Goal: Task Accomplishment & Management: Use online tool/utility

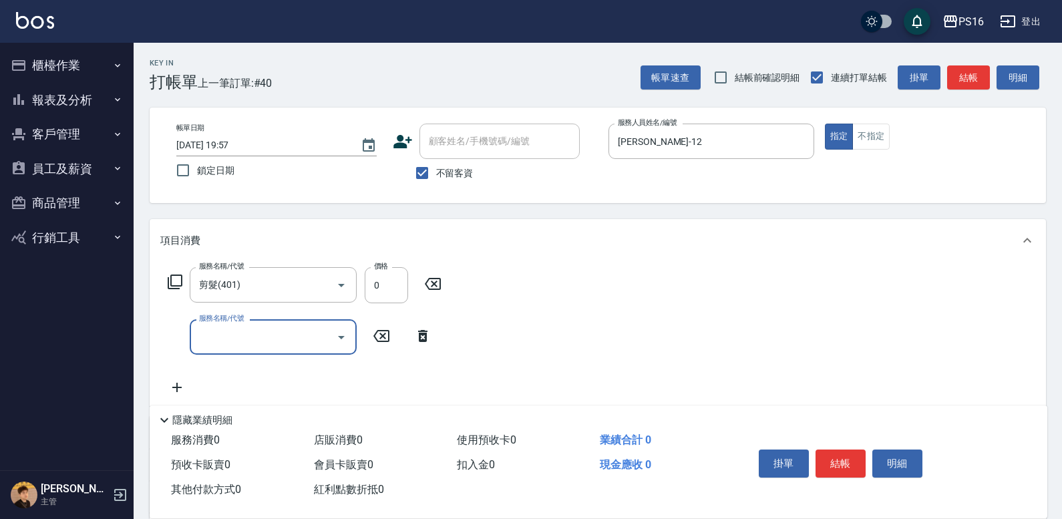
scroll to position [34, 0]
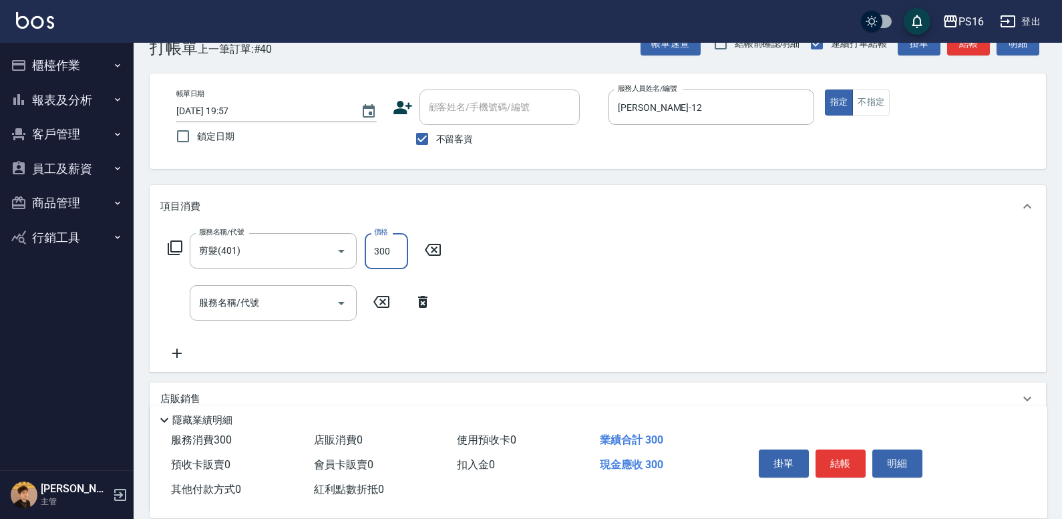
type input "300"
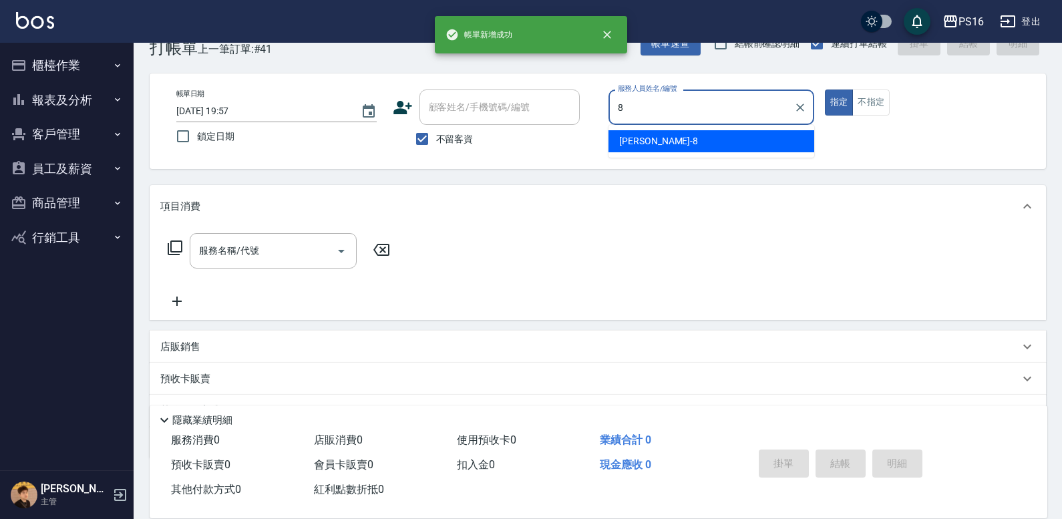
type input "簡君文-8"
type button "true"
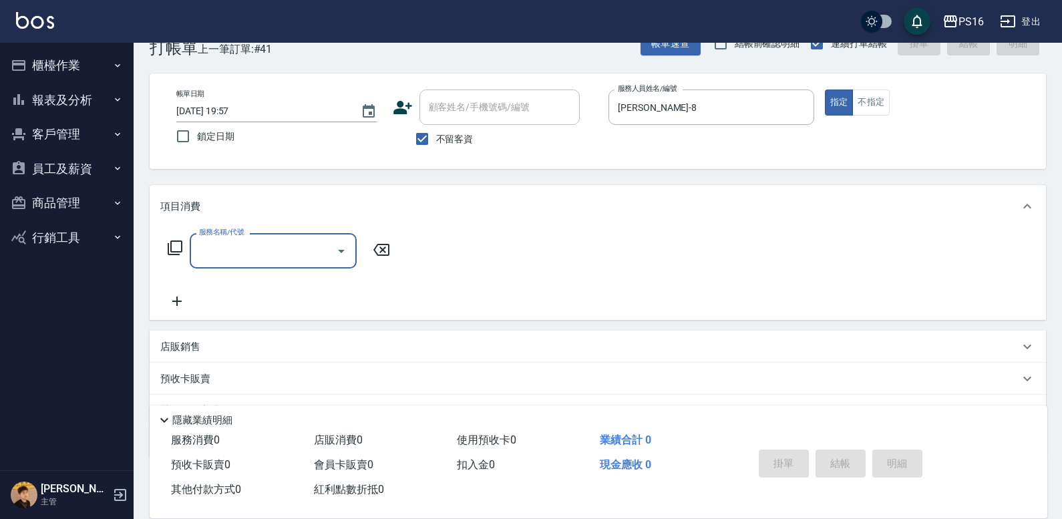
drag, startPoint x: 876, startPoint y: 97, endPoint x: 874, endPoint y: 123, distance: 26.1
click at [876, 97] on button "不指定" at bounding box center [870, 103] width 37 height 26
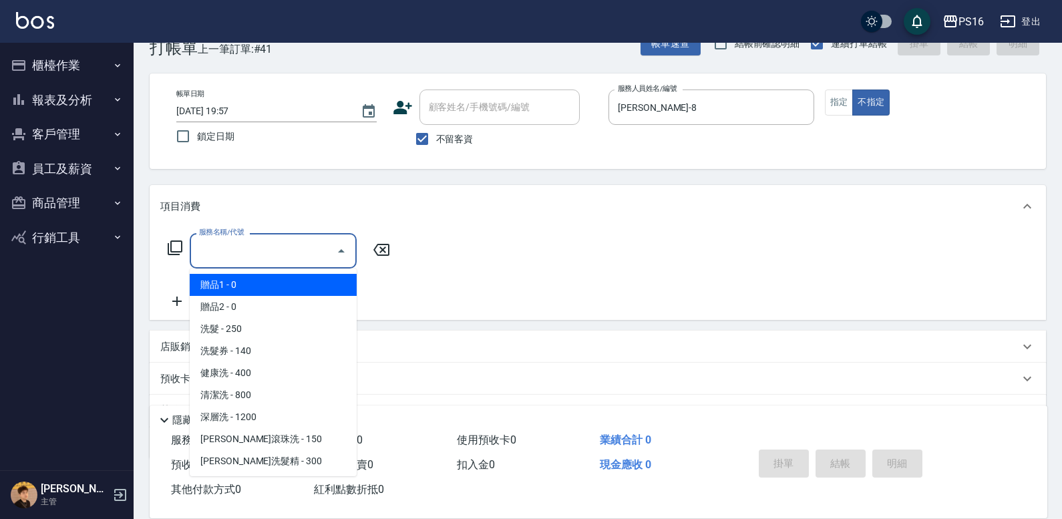
click at [301, 247] on input "服務名稱/代號" at bounding box center [263, 250] width 135 height 23
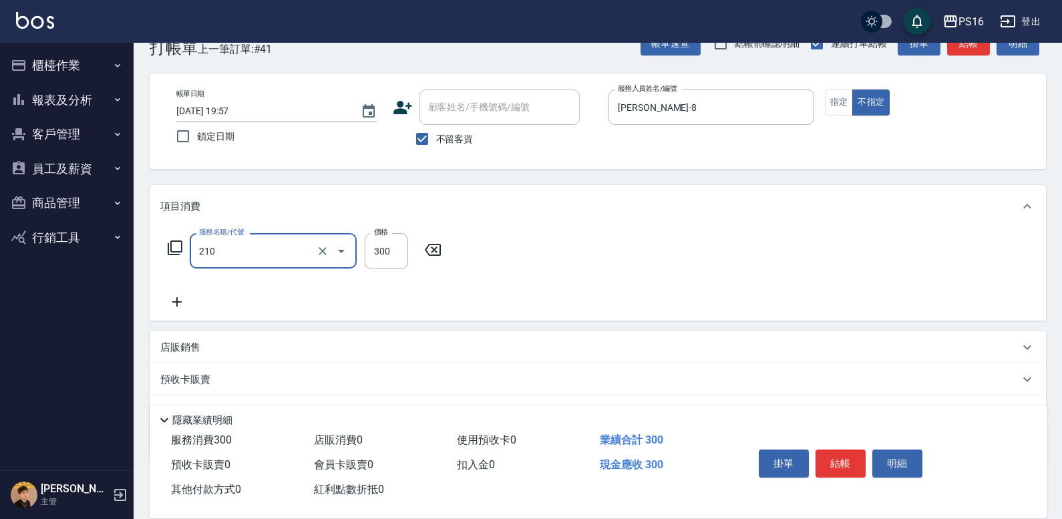
type input "歐娜洗髮精(210)"
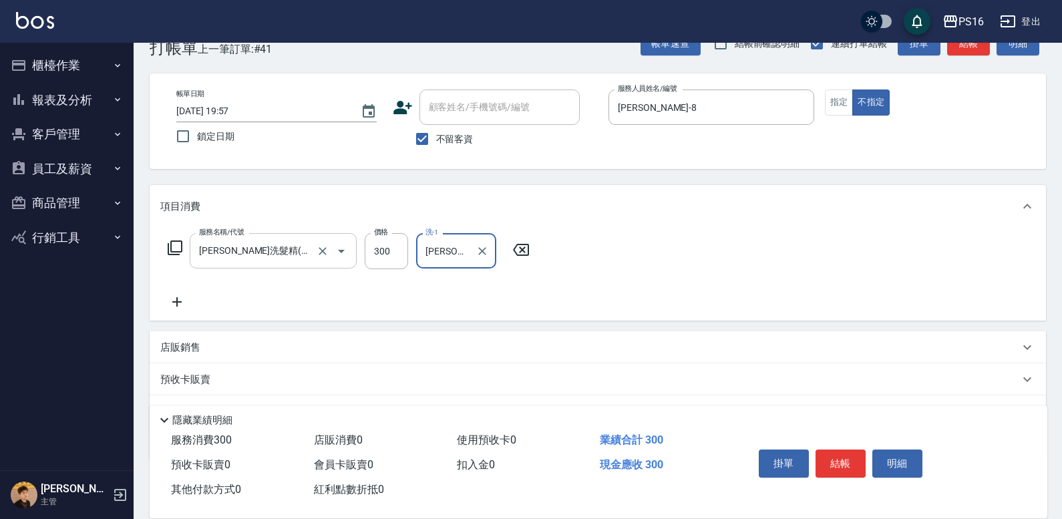
type input "林裕芳-21"
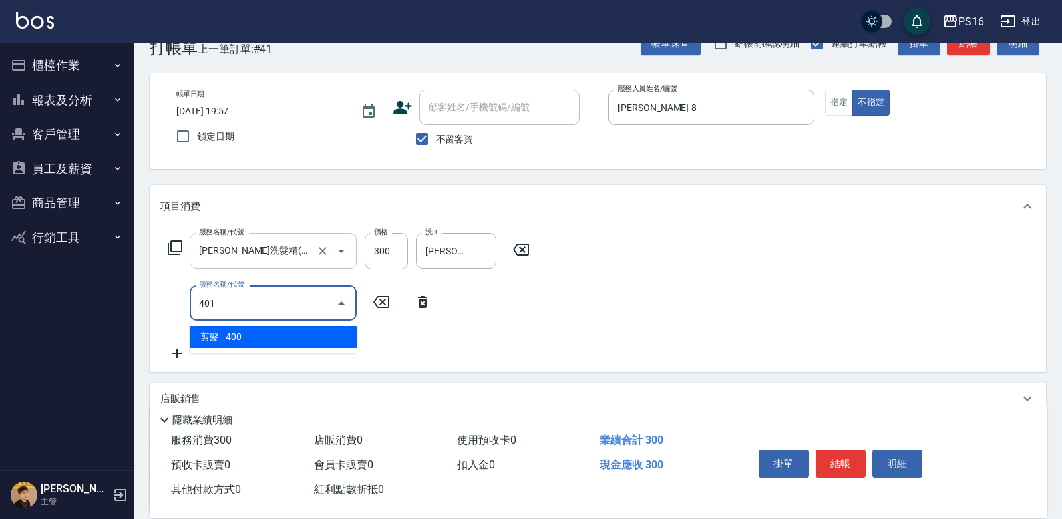
type input "剪髮(401)"
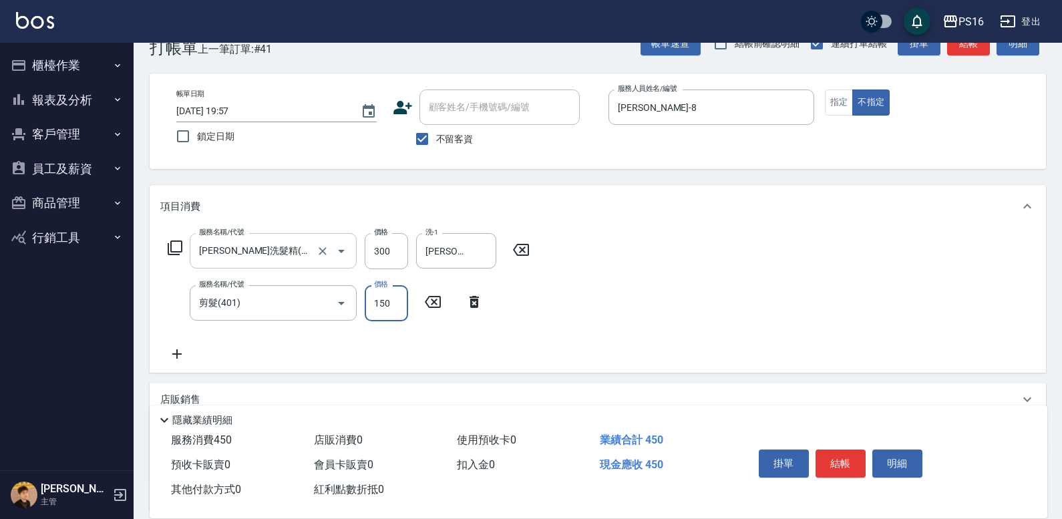
type input "150"
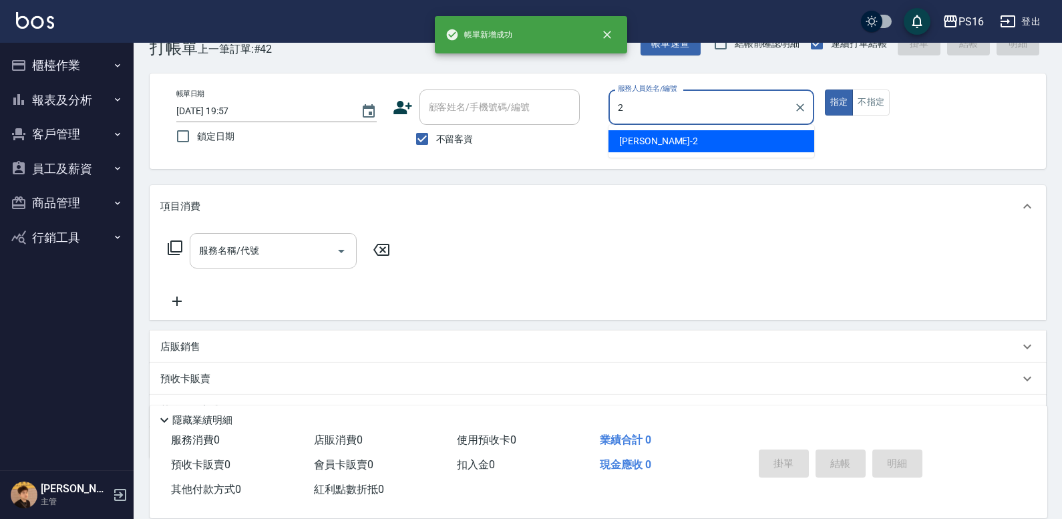
type input "張華涵-2"
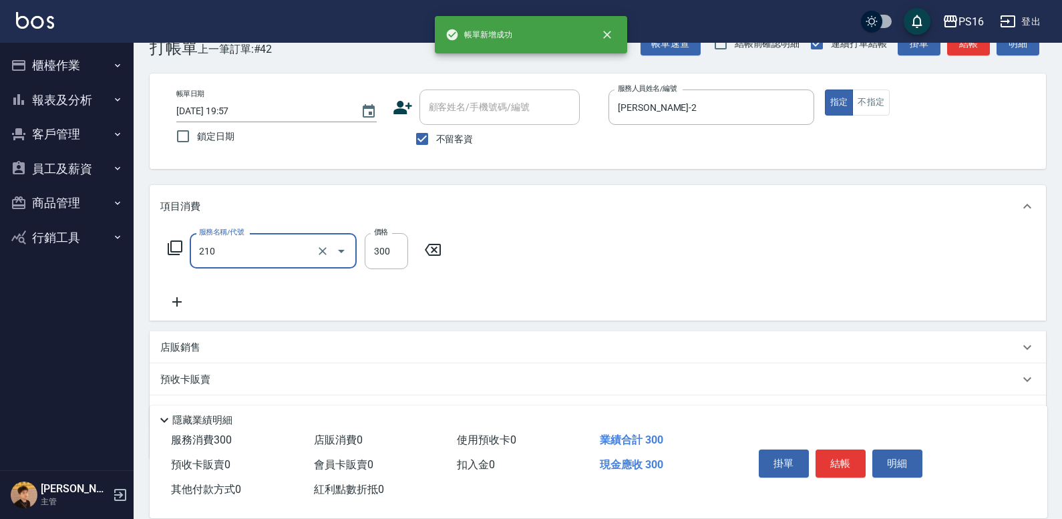
type input "歐娜洗髮精(210)"
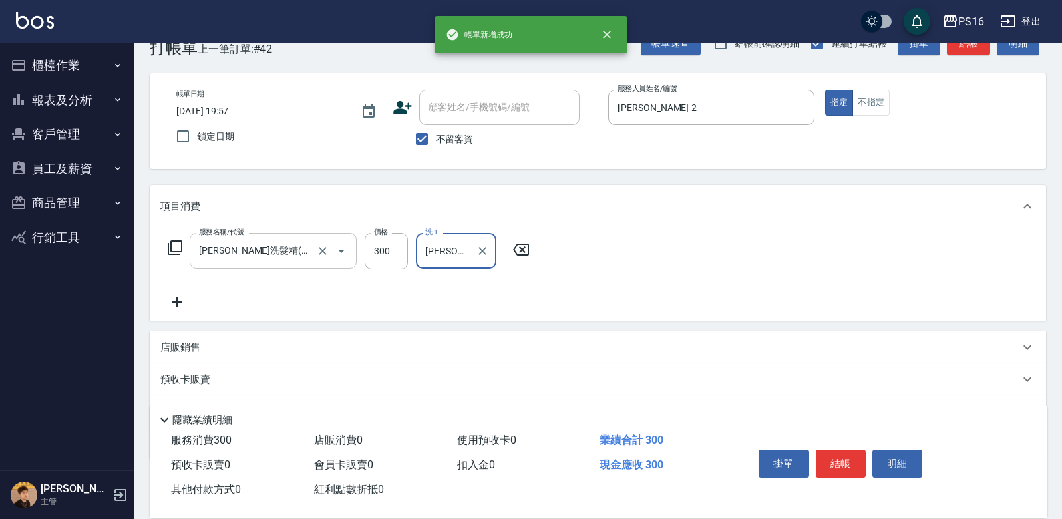
type input "程孜揚-24"
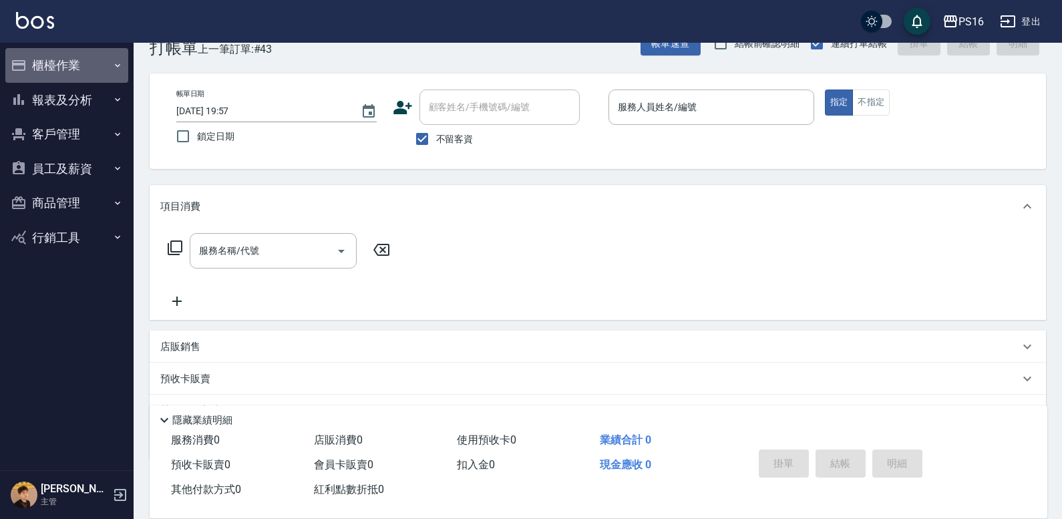
click at [90, 64] on button "櫃檯作業" at bounding box center [66, 65] width 123 height 35
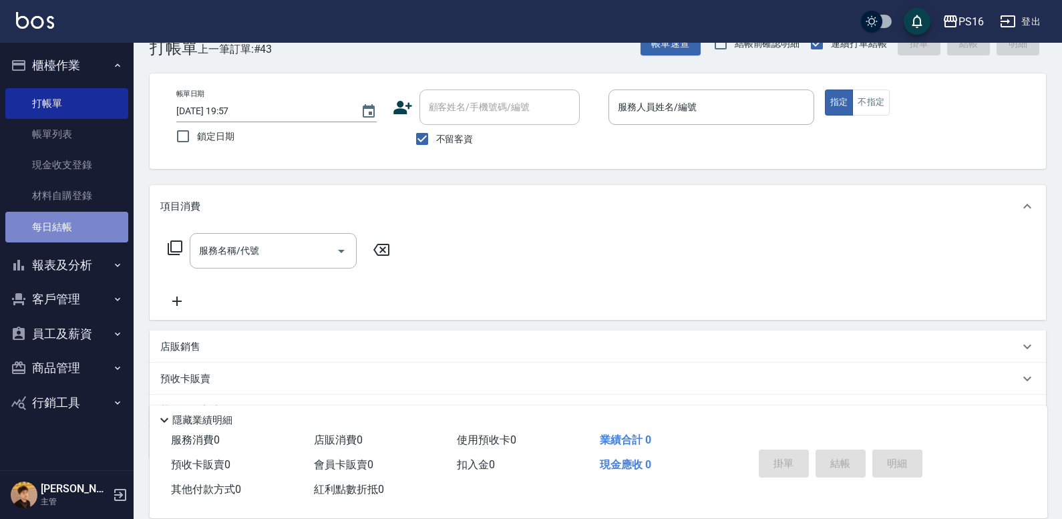
click at [66, 213] on link "每日結帳" at bounding box center [66, 227] width 123 height 31
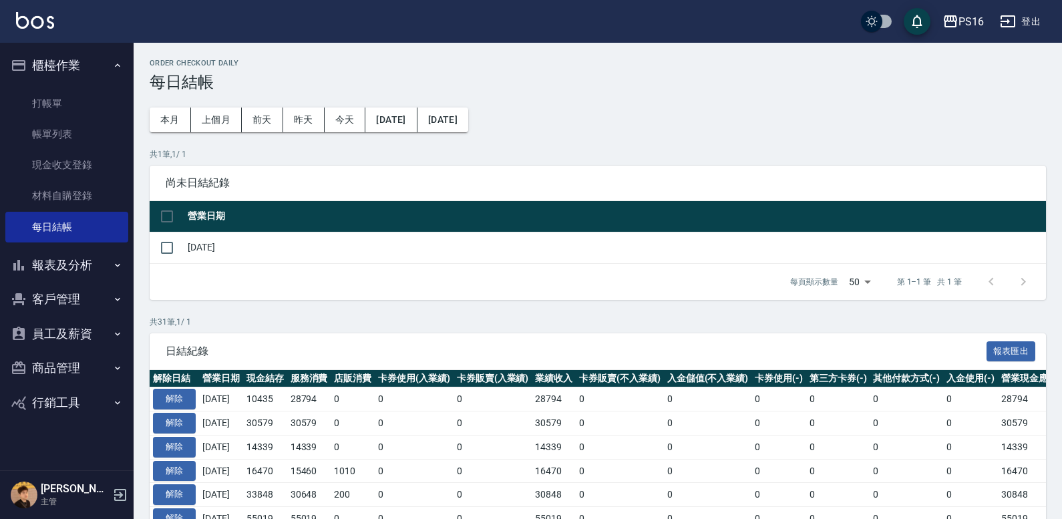
drag, startPoint x: 169, startPoint y: 248, endPoint x: 231, endPoint y: 267, distance: 65.1
click at [172, 247] on input "checkbox" at bounding box center [167, 248] width 28 height 28
checkbox input "true"
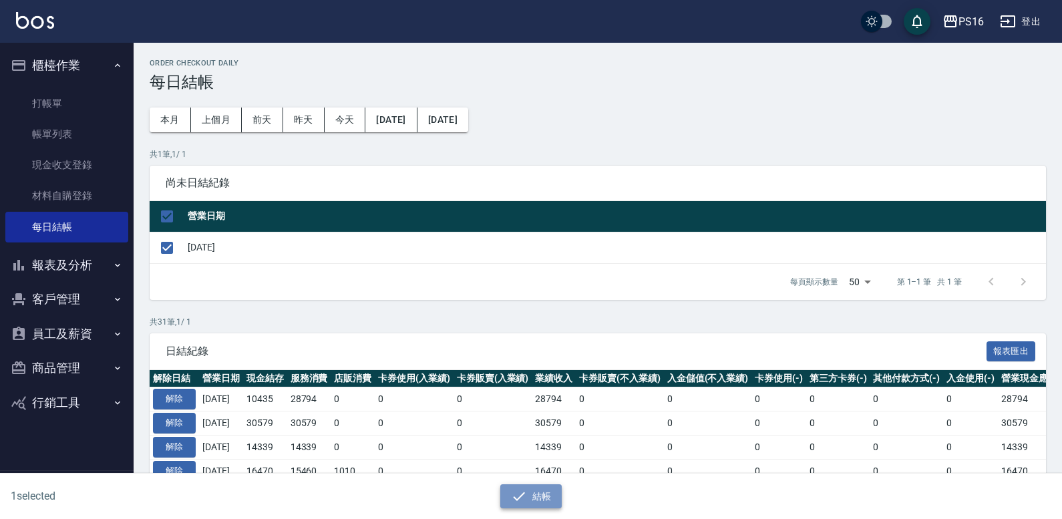
click at [545, 507] on button "結帳" at bounding box center [531, 496] width 62 height 25
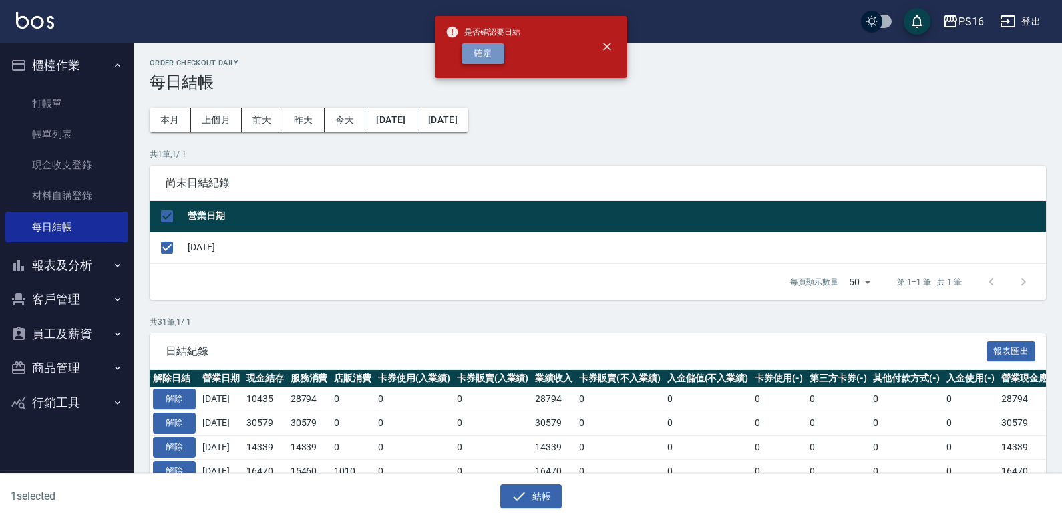
click at [482, 46] on button "確定" at bounding box center [483, 53] width 43 height 21
checkbox input "false"
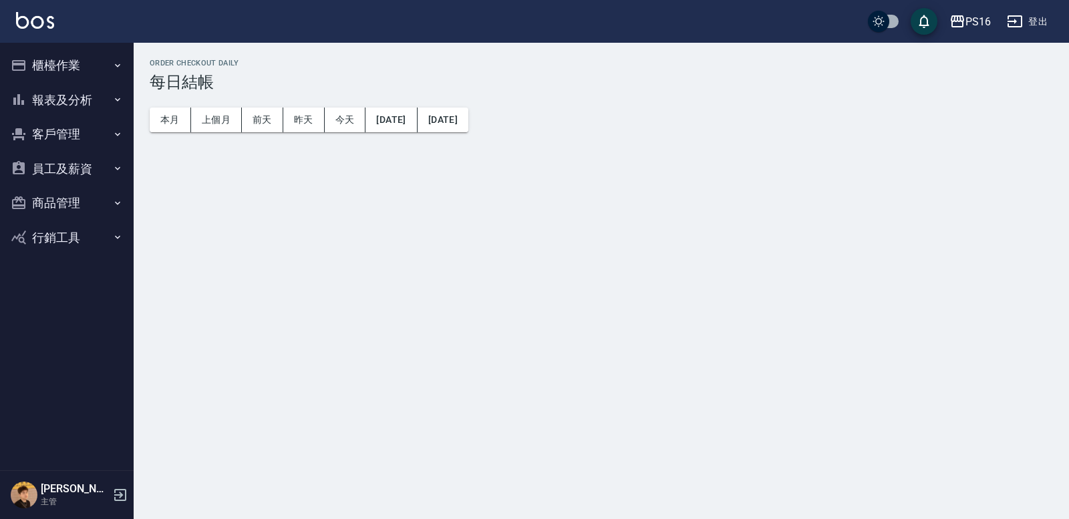
click at [83, 116] on button "報表及分析" at bounding box center [66, 100] width 123 height 35
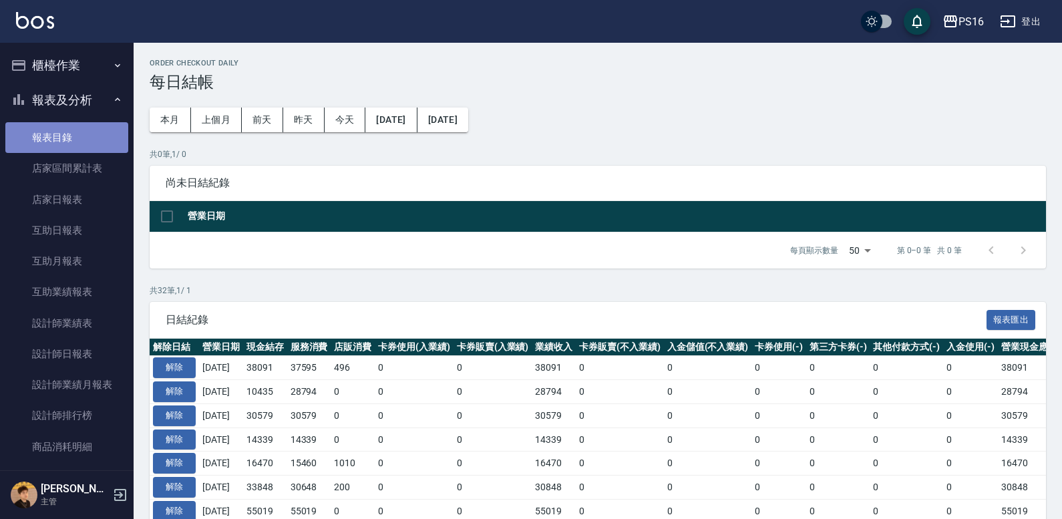
click at [81, 148] on link "報表目錄" at bounding box center [66, 137] width 123 height 31
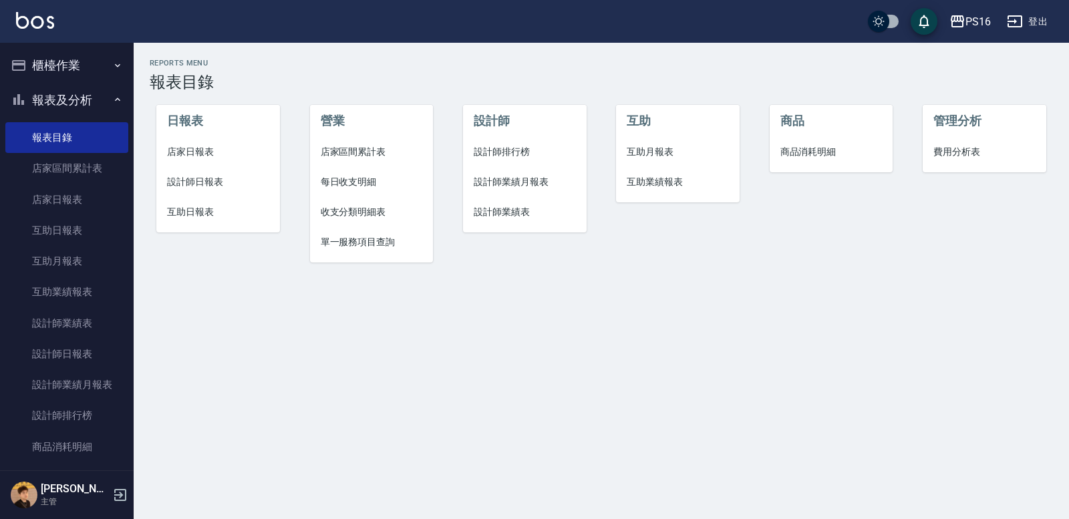
click at [184, 149] on span "店家日報表" at bounding box center [218, 152] width 102 height 14
click at [199, 182] on span "設計師日報表" at bounding box center [218, 182] width 102 height 14
click at [198, 212] on span "互助日報表" at bounding box center [218, 212] width 102 height 14
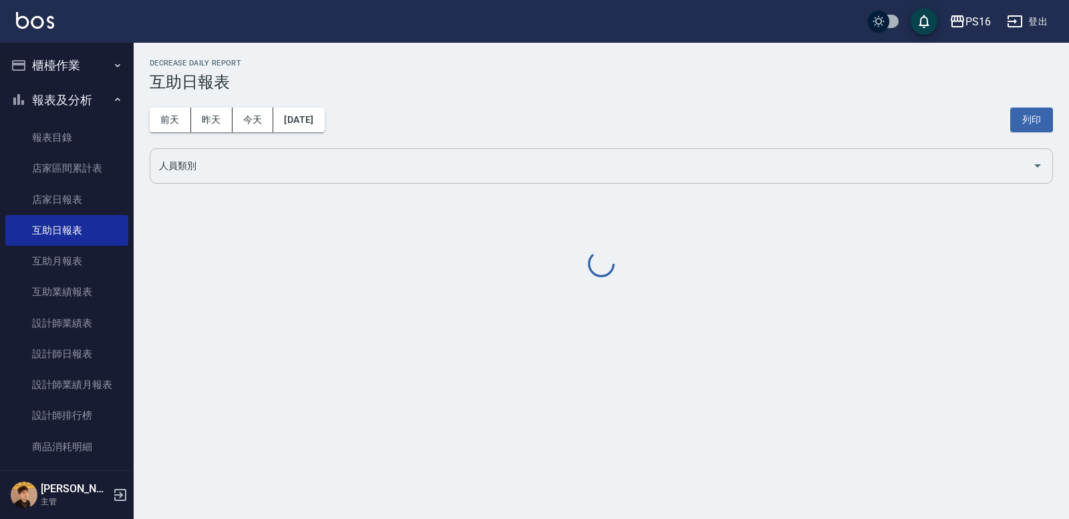
click at [248, 160] on input "人員類別" at bounding box center [591, 165] width 871 height 23
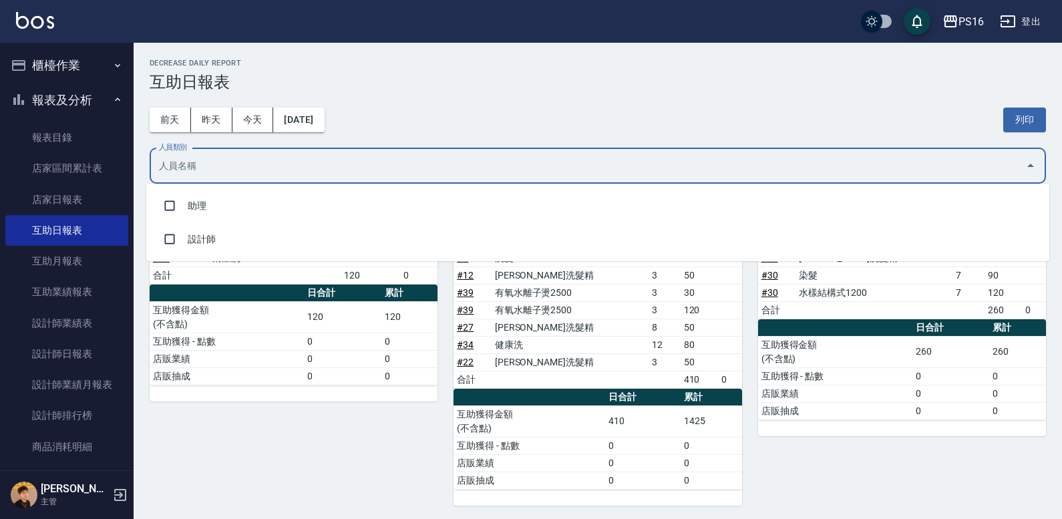
click at [251, 188] on ul "助理 設計師" at bounding box center [597, 222] width 903 height 77
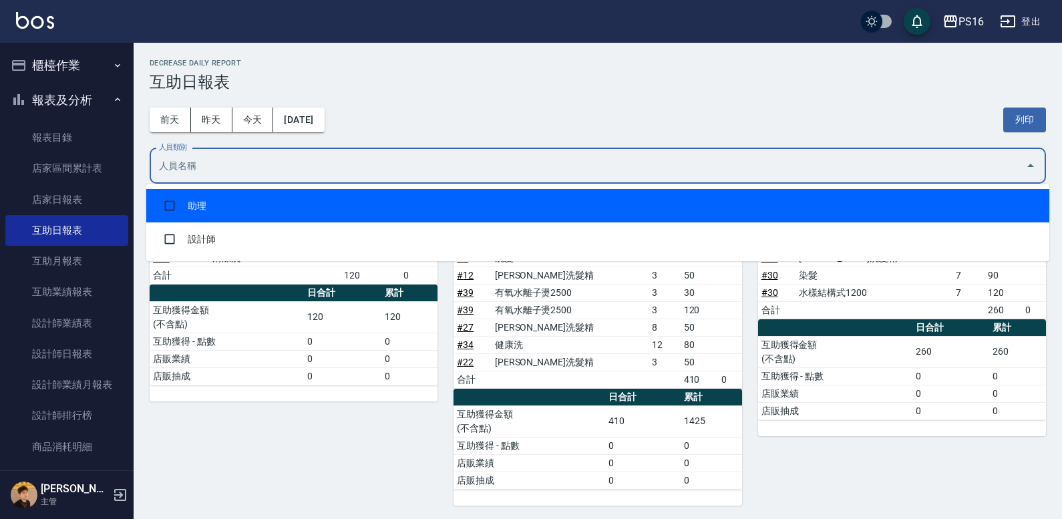
click at [253, 195] on li "助理" at bounding box center [597, 205] width 903 height 33
checkbox input "true"
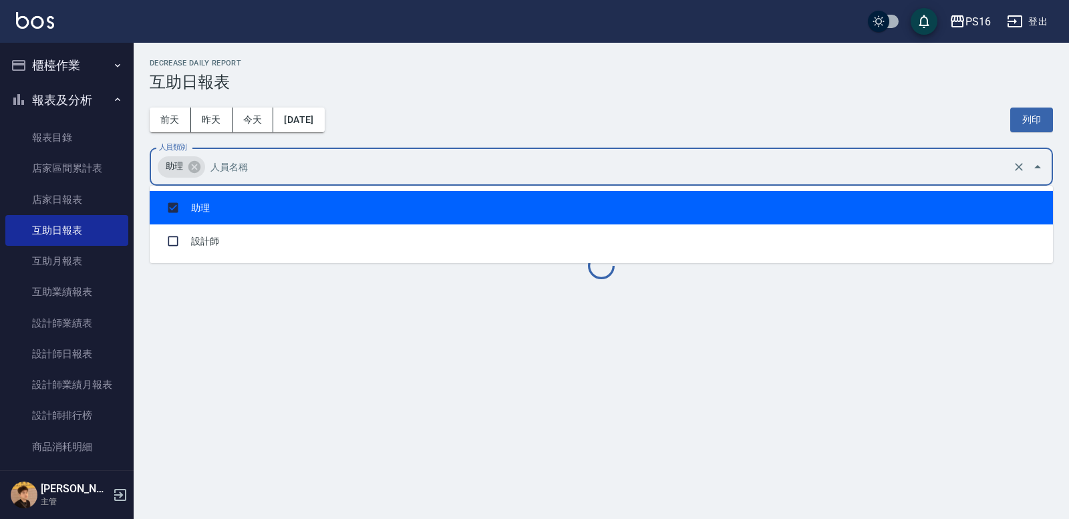
click at [697, 65] on div "Decrease Daily Report 互助日報表" at bounding box center [601, 75] width 903 height 33
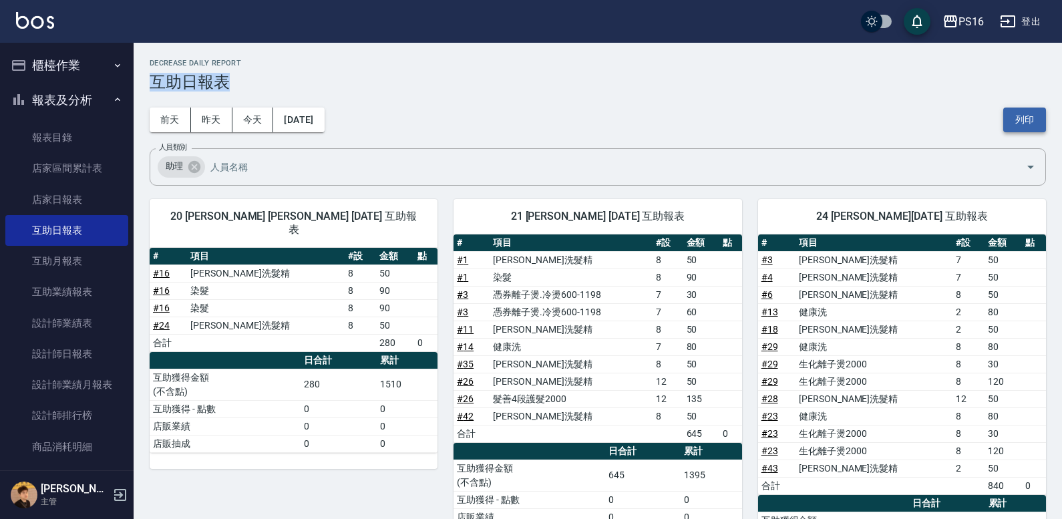
click at [1024, 126] on button "列印" at bounding box center [1024, 120] width 43 height 25
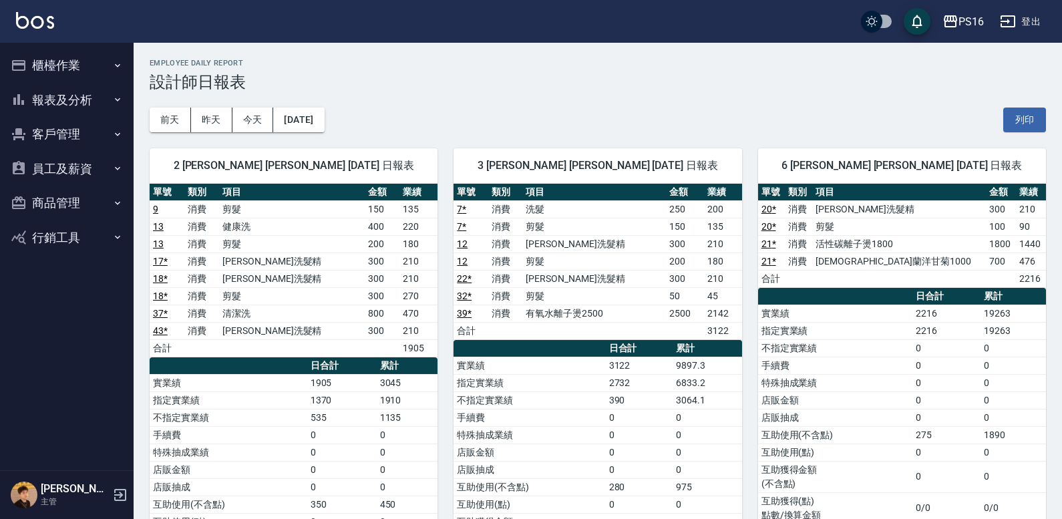
click at [1028, 117] on button "列印" at bounding box center [1024, 120] width 43 height 25
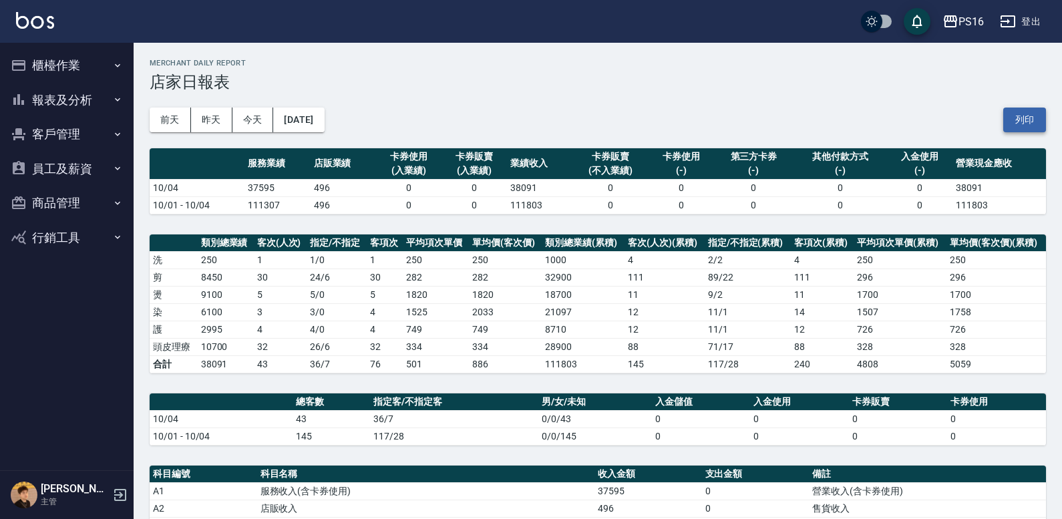
click at [1033, 124] on button "列印" at bounding box center [1024, 120] width 43 height 25
